Goal: Find specific page/section: Find specific page/section

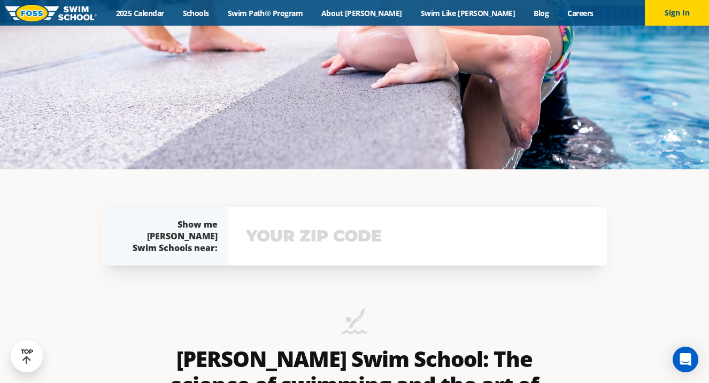
click at [323, 236] on input "text" at bounding box center [417, 236] width 349 height 31
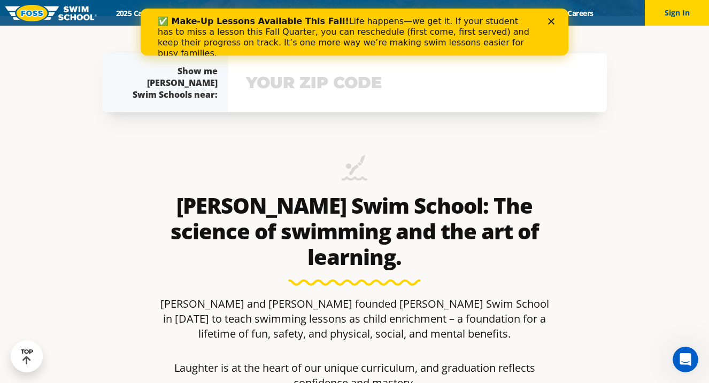
click at [549, 20] on icon "Close" at bounding box center [551, 21] width 6 height 6
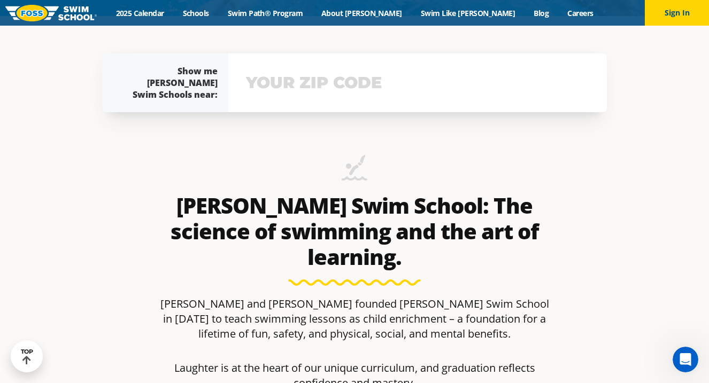
click at [340, 77] on input "text" at bounding box center [417, 82] width 349 height 31
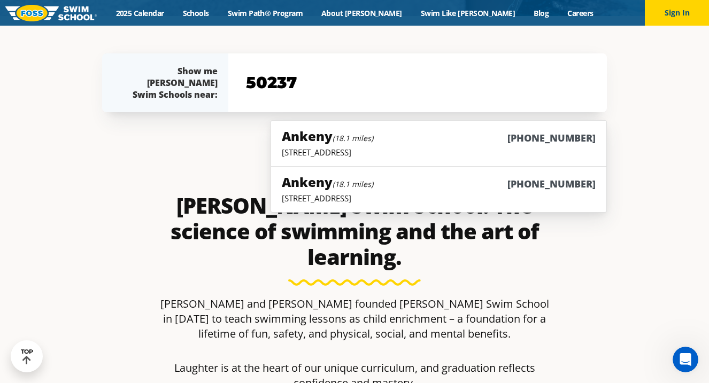
type input "50237"
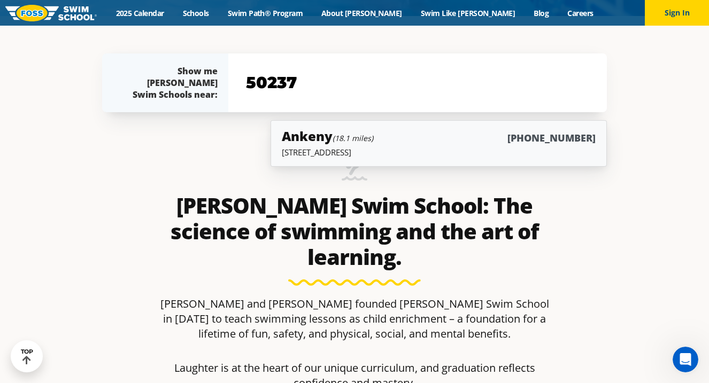
click at [307, 158] on link "Ankeny (18.1 miles) (515) 724-7946 2455 SW State Street, Suite 101, Ankeny, IA …" at bounding box center [439, 143] width 336 height 47
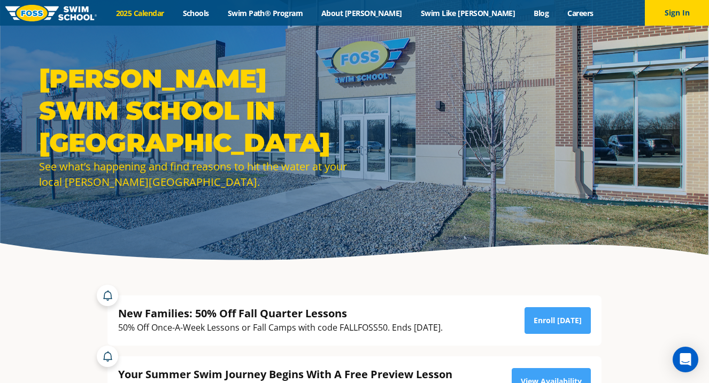
click at [166, 14] on link "2025 Calendar" at bounding box center [139, 13] width 67 height 10
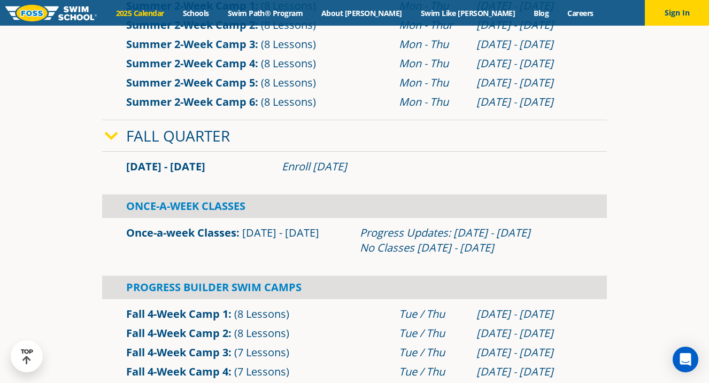
scroll to position [588, 0]
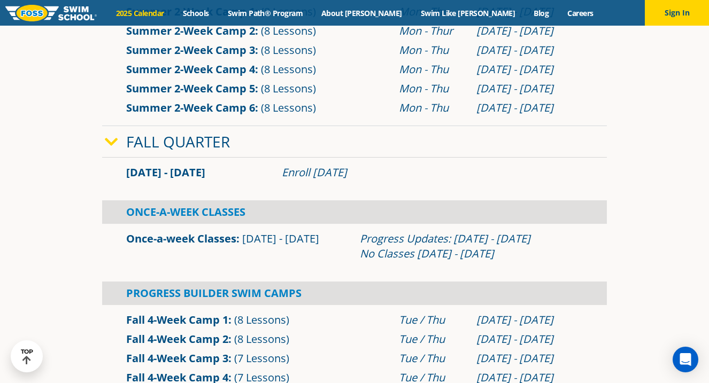
click at [172, 238] on link "Once-a-week Classes" at bounding box center [181, 239] width 110 height 14
